Goal: Check status: Check status

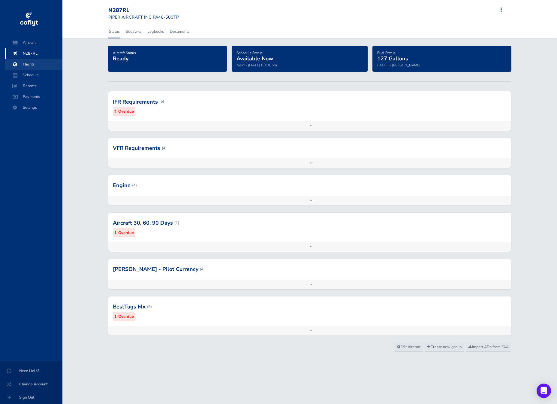
click at [38, 64] on span "Flights" at bounding box center [34, 64] width 46 height 11
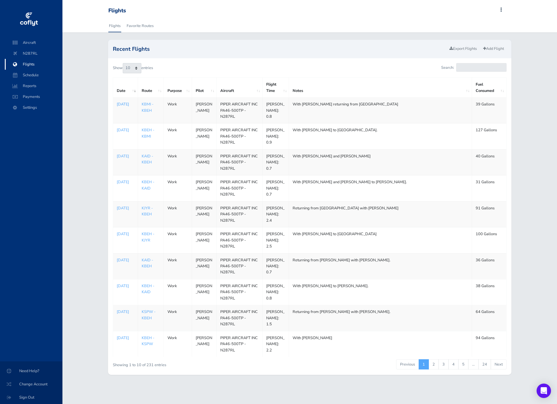
click at [122, 107] on p "Aug 25, 2025" at bounding box center [125, 104] width 17 height 6
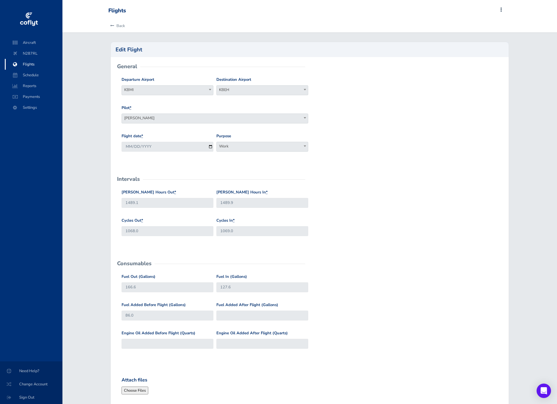
click at [307, 27] on div "Back" at bounding box center [310, 25] width 412 height 13
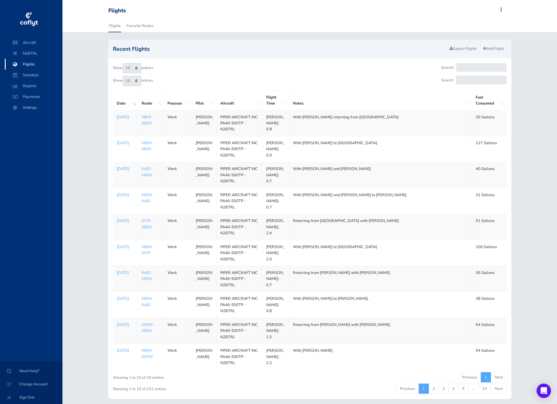
click at [122, 172] on p "Aug 21, 2025" at bounding box center [125, 169] width 17 height 6
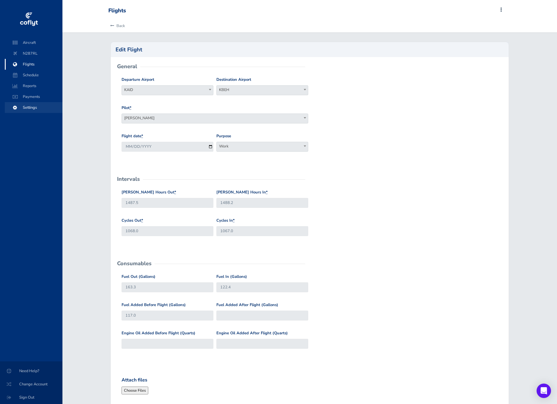
click at [32, 110] on span "Settings" at bounding box center [34, 107] width 46 height 11
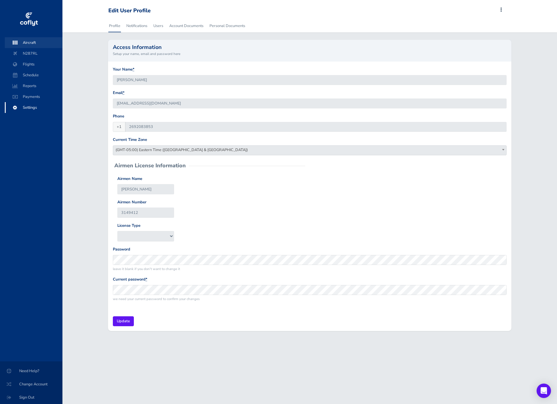
click at [37, 41] on span "Aircraft" at bounding box center [34, 42] width 46 height 11
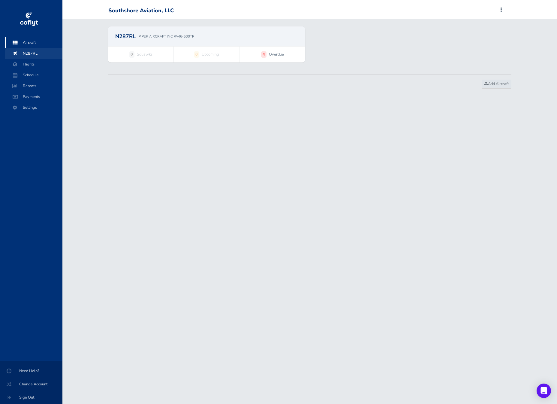
click at [38, 56] on span "N287RL" at bounding box center [34, 53] width 46 height 11
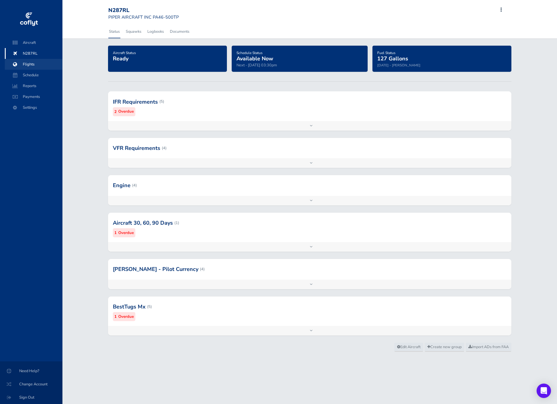
click at [39, 62] on span "Flights" at bounding box center [34, 64] width 46 height 11
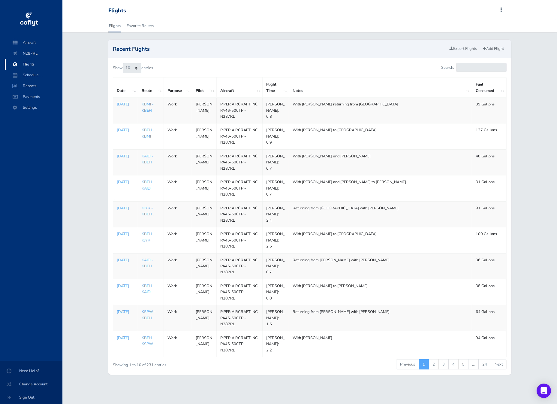
click at [370, 132] on td "With [PERSON_NAME] to [GEOGRAPHIC_DATA]." at bounding box center [380, 136] width 183 height 26
click at [123, 133] on p "Aug 25, 2025" at bounding box center [125, 130] width 17 height 6
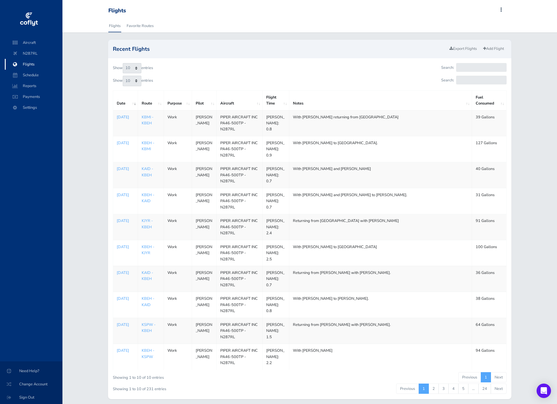
click at [119, 120] on p "Aug 25, 2025" at bounding box center [125, 117] width 17 height 6
